Goal: Transaction & Acquisition: Subscribe to service/newsletter

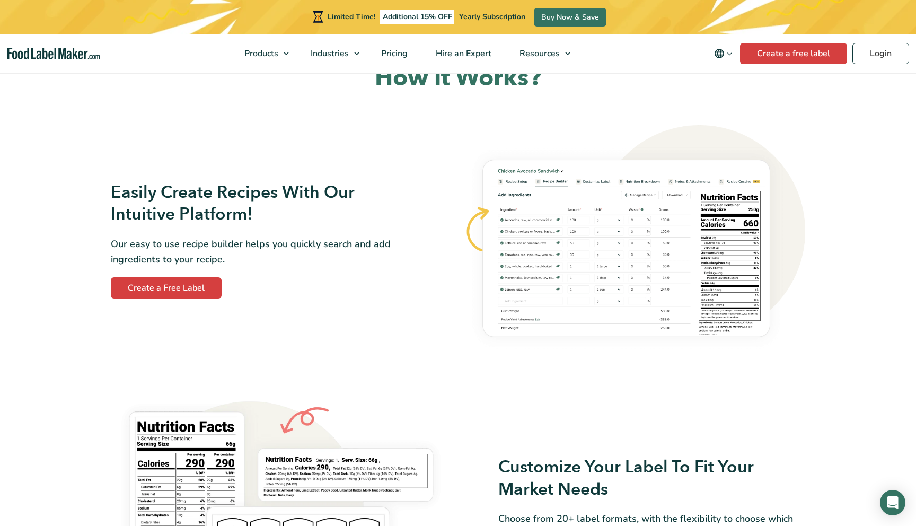
scroll to position [557, 0]
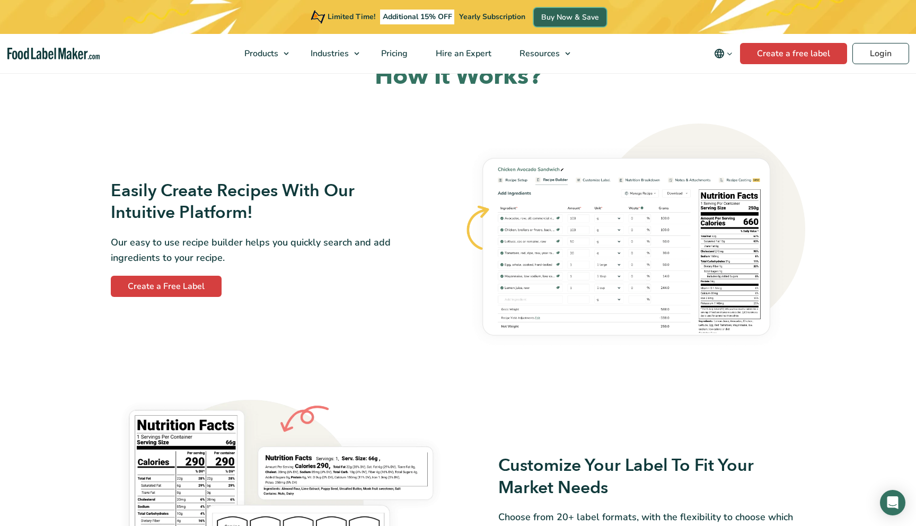
click at [562, 22] on link "Buy Now & Save" at bounding box center [570, 17] width 73 height 19
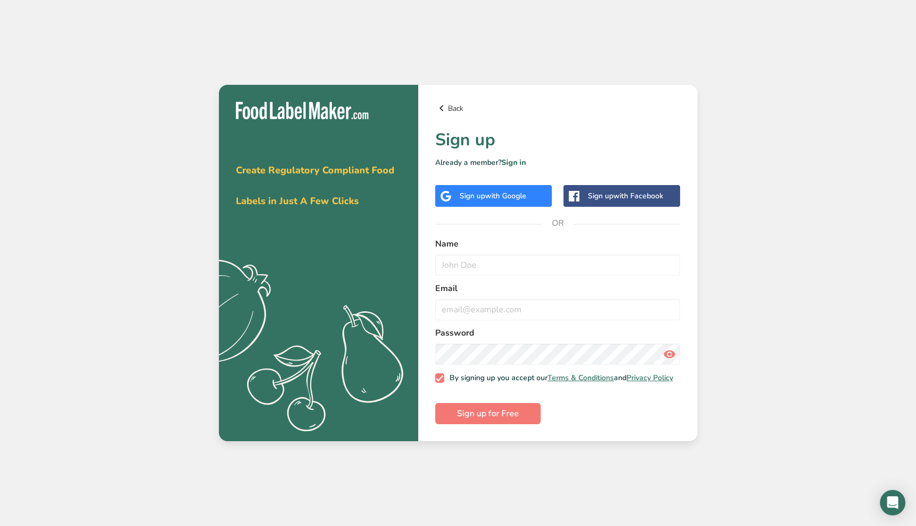
click at [457, 106] on link "Back" at bounding box center [558, 108] width 246 height 13
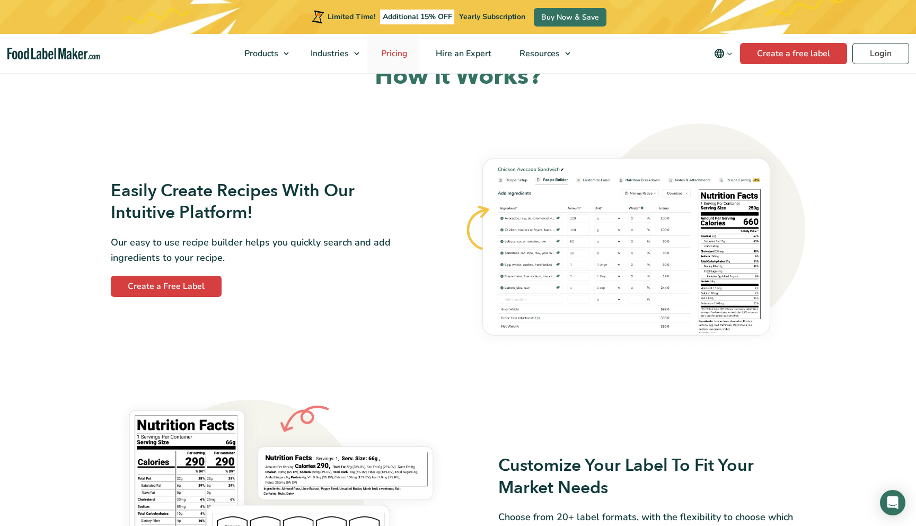
click at [391, 55] on span "Pricing" at bounding box center [393, 54] width 31 height 12
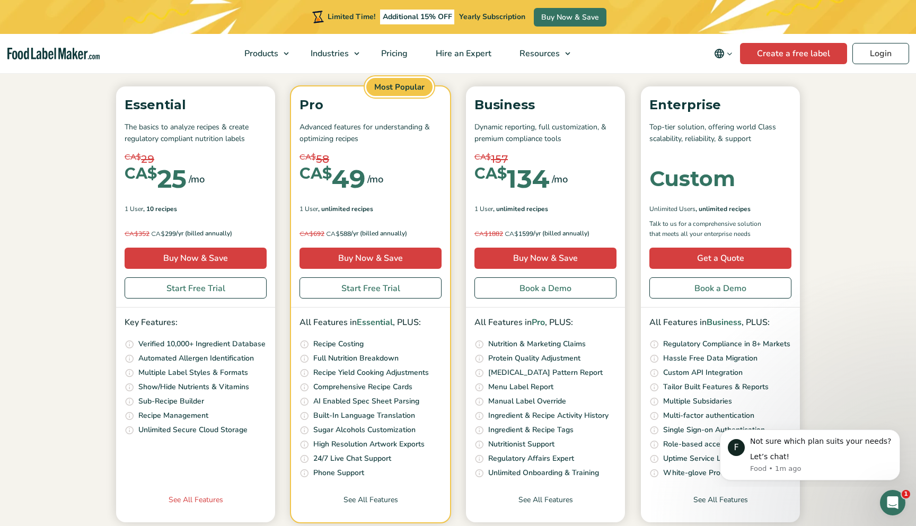
click at [202, 498] on link "See All Features" at bounding box center [195, 508] width 159 height 28
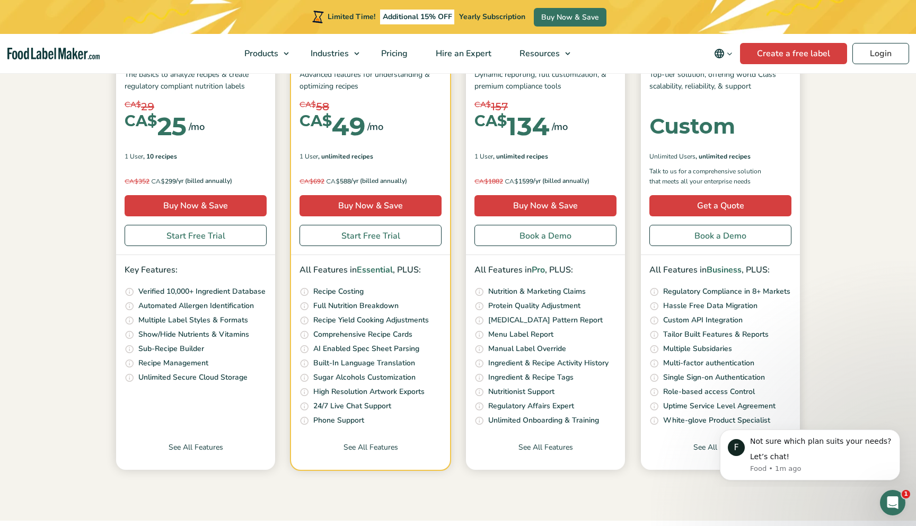
scroll to position [208, 0]
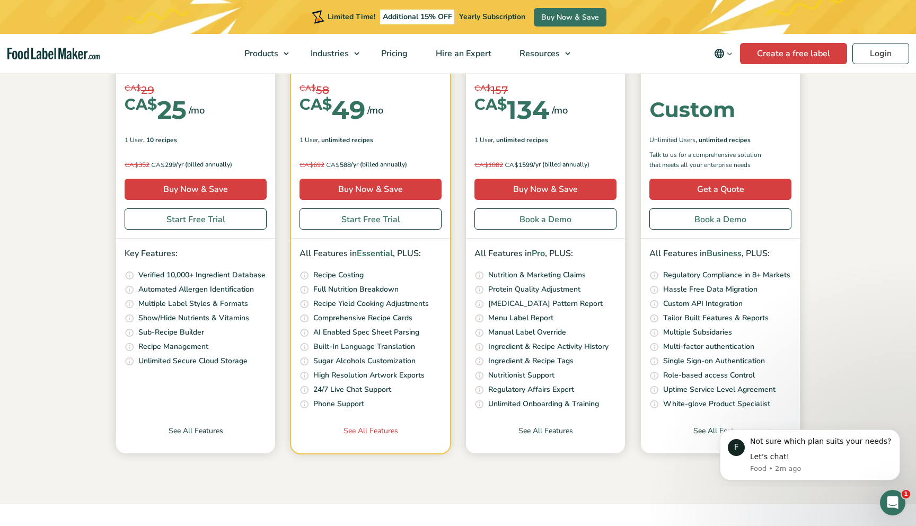
click at [369, 434] on link "See All Features" at bounding box center [370, 439] width 159 height 28
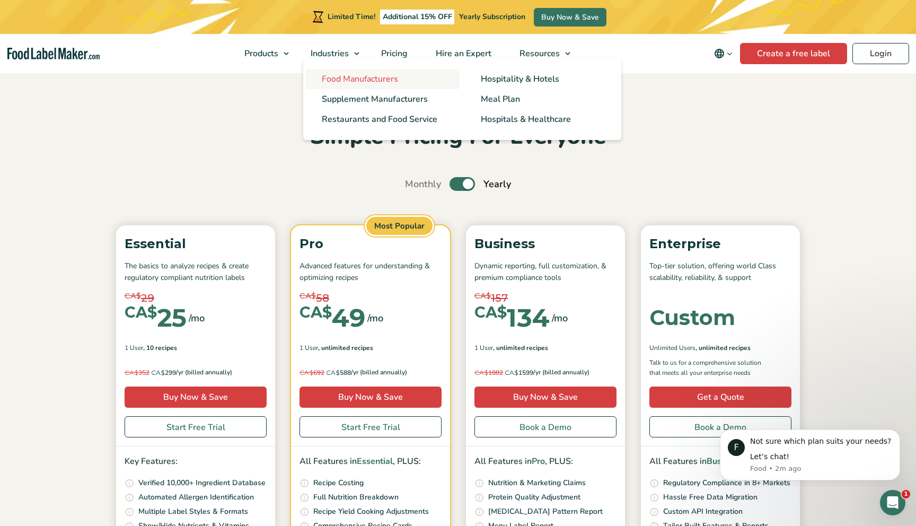
click at [348, 82] on span "Food Manufacturers" at bounding box center [360, 79] width 76 height 12
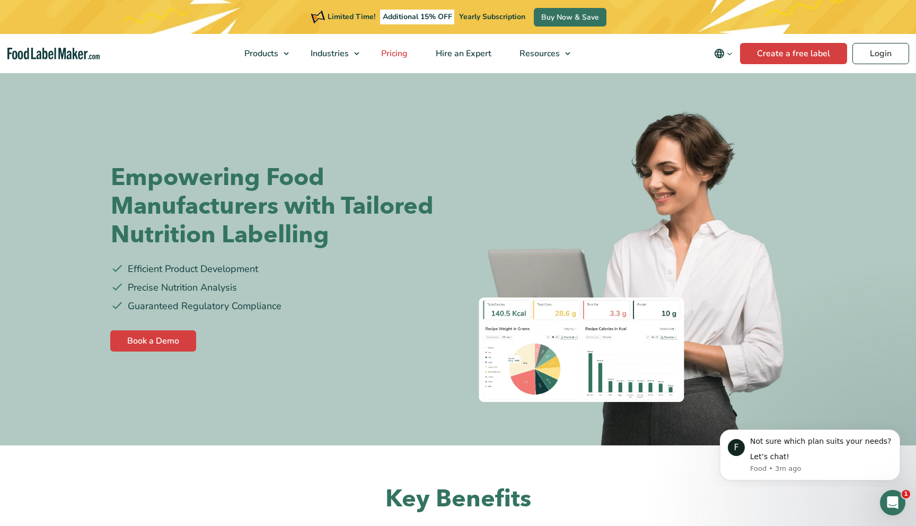
click at [400, 52] on span "Pricing" at bounding box center [393, 54] width 31 height 12
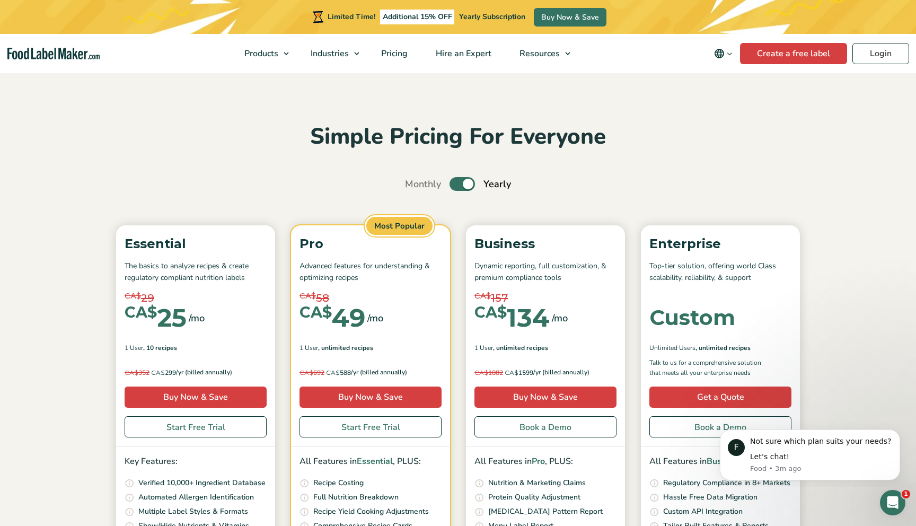
click at [356, 244] on p "Pro" at bounding box center [371, 244] width 142 height 20
click at [353, 425] on link "Start Free Trial" at bounding box center [371, 426] width 142 height 21
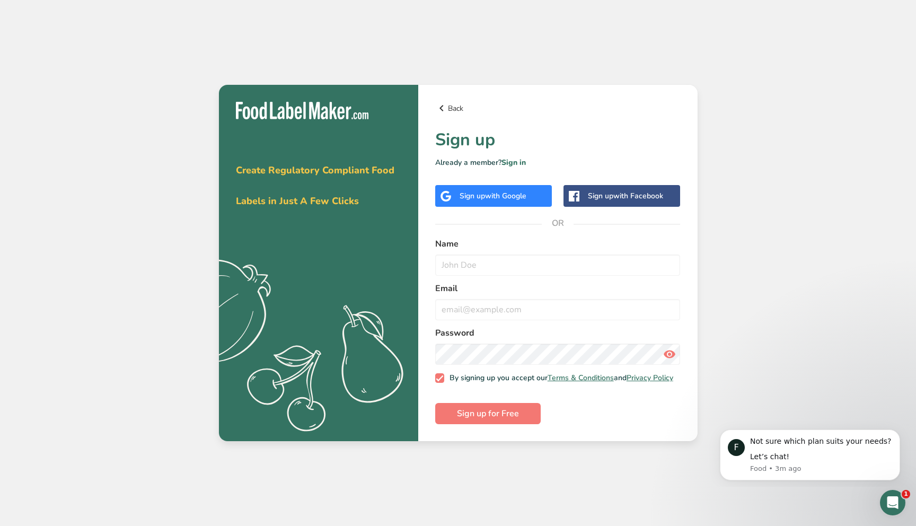
click at [448, 106] on link "Back" at bounding box center [558, 108] width 246 height 13
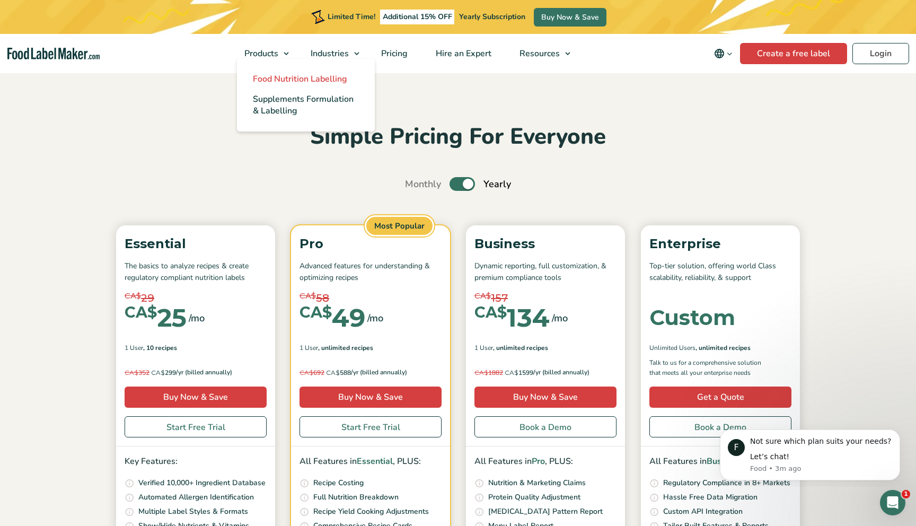
click at [272, 80] on span "Food Nutrition Labelling" at bounding box center [300, 79] width 94 height 12
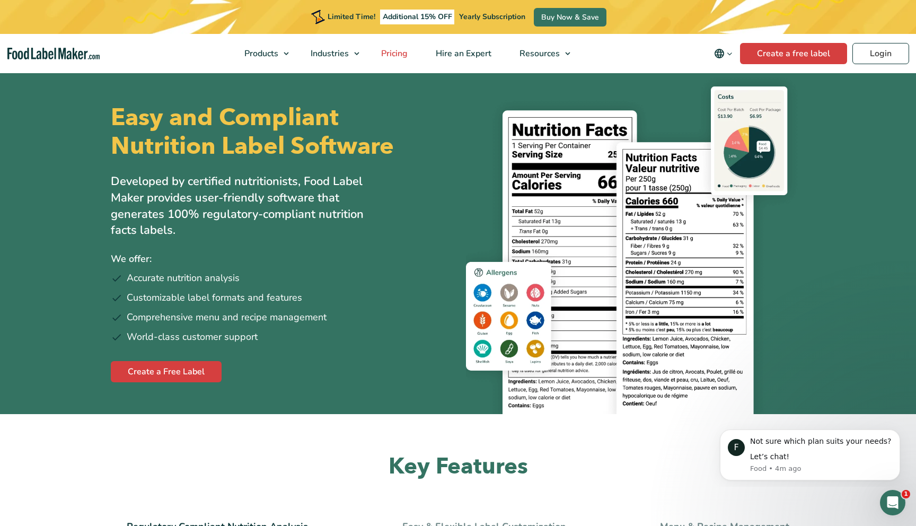
click at [397, 54] on span "Pricing" at bounding box center [393, 54] width 31 height 12
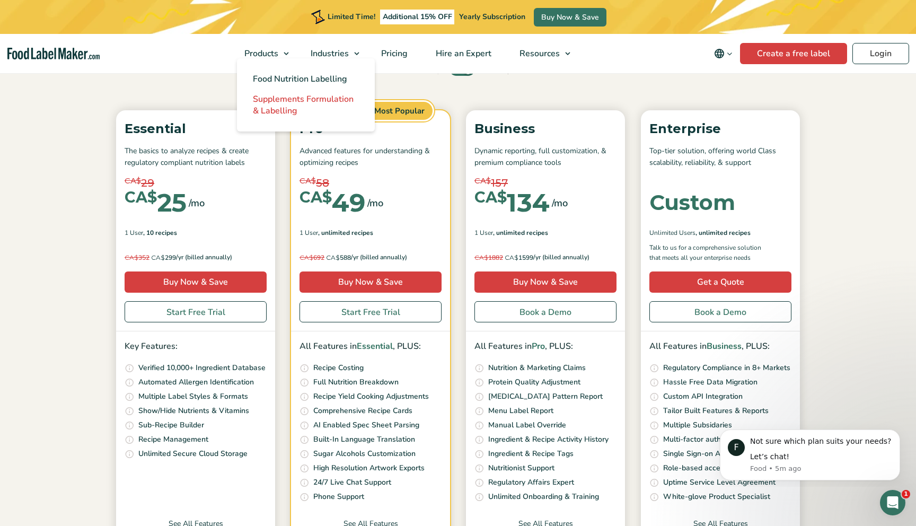
scroll to position [116, 0]
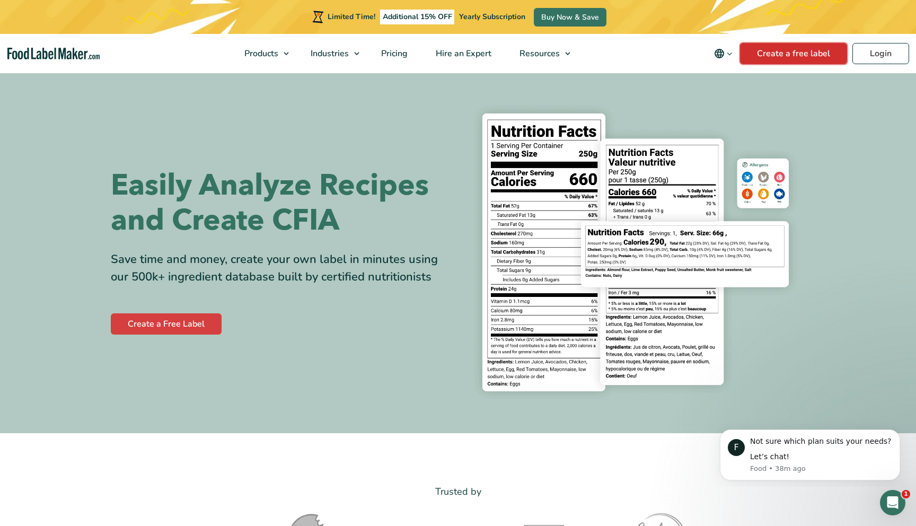
click at [774, 54] on link "Create a free label" at bounding box center [793, 53] width 107 height 21
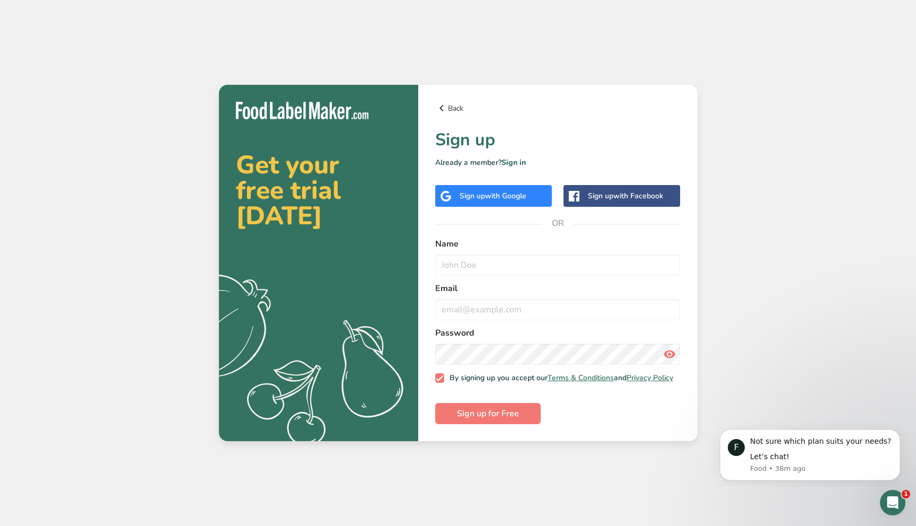
click at [455, 107] on link "Back" at bounding box center [558, 108] width 246 height 13
